Goal: Information Seeking & Learning: Compare options

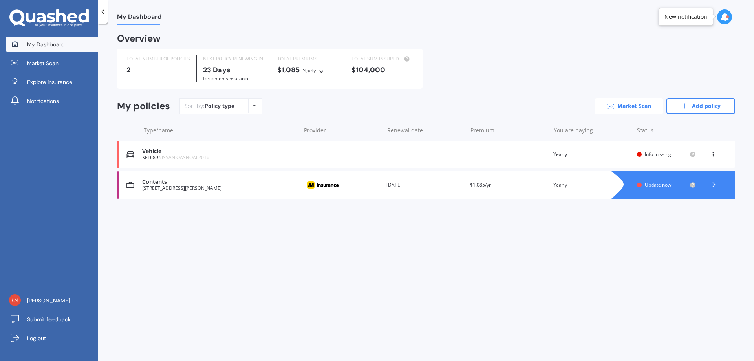
click at [625, 108] on link "Market Scan" at bounding box center [628, 106] width 69 height 16
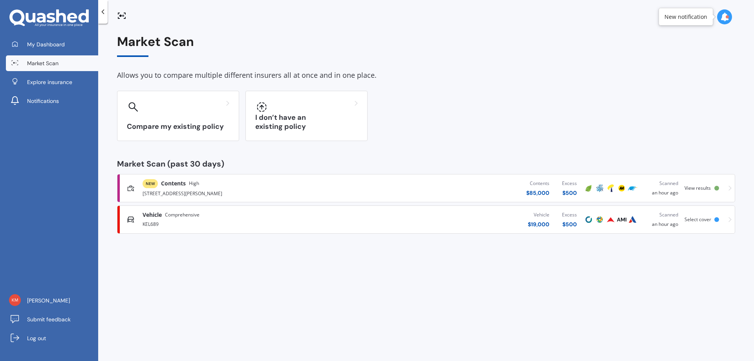
click at [697, 187] on span "View results" at bounding box center [697, 188] width 26 height 7
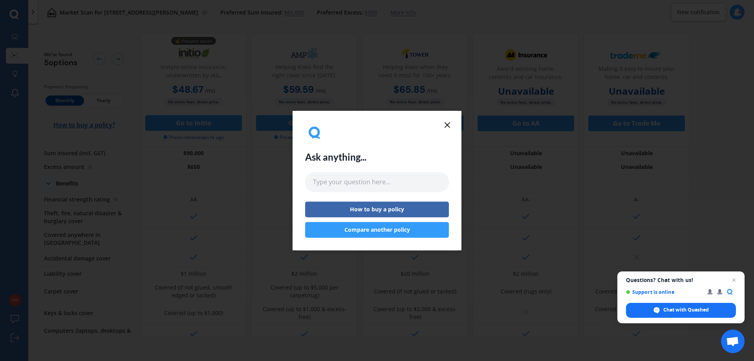
click at [447, 123] on icon at bounding box center [446, 124] width 9 height 9
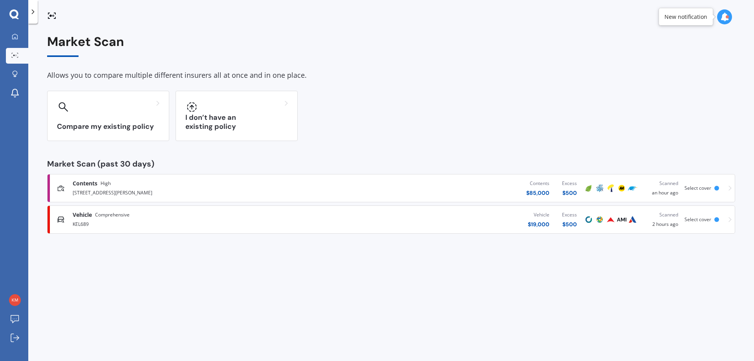
click at [94, 214] on div "Vehicle Comprehensive" at bounding box center [101, 215] width 57 height 8
